Goal: Transaction & Acquisition: Purchase product/service

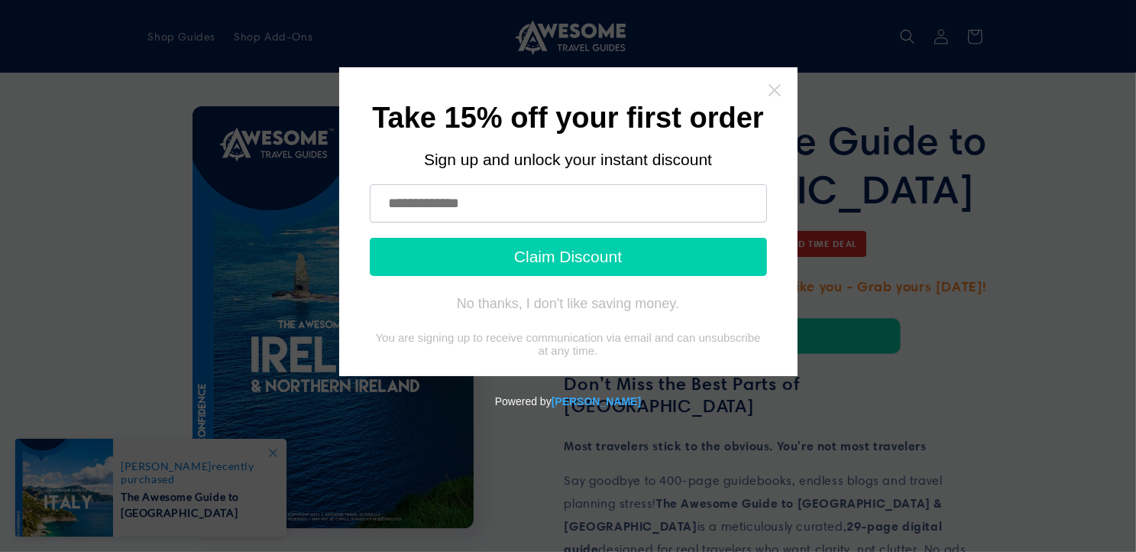
click at [776, 93] on icon "Close widget" at bounding box center [774, 90] width 15 height 15
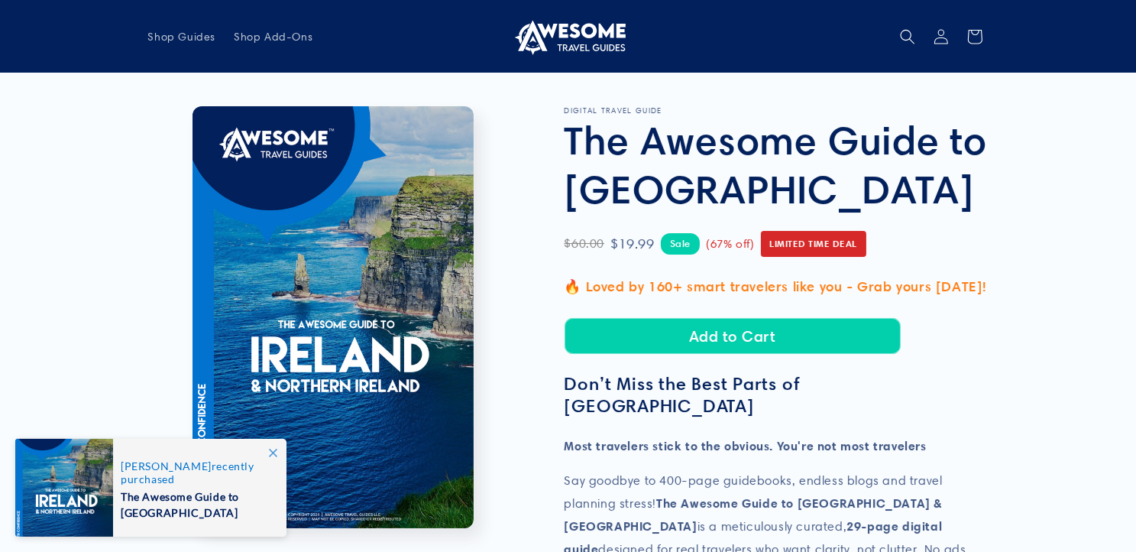
click at [578, 28] on img at bounding box center [568, 36] width 115 height 37
